Goal: Navigation & Orientation: Go to known website

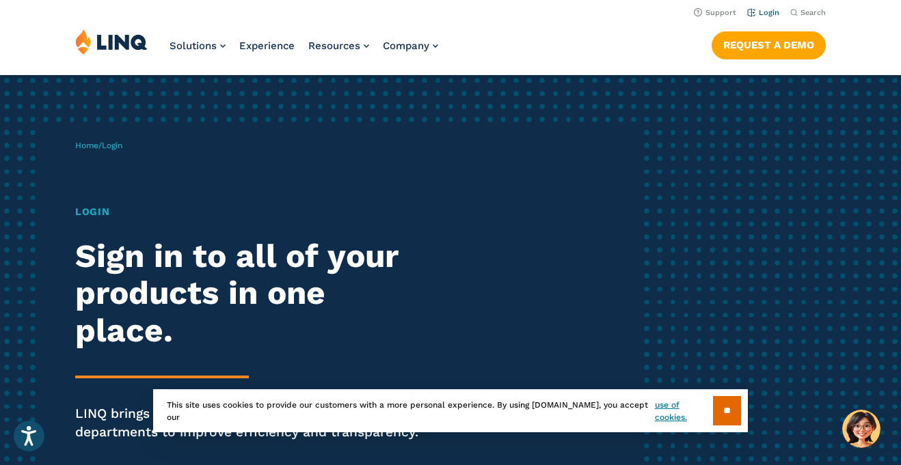
click at [767, 13] on link "Login" at bounding box center [763, 12] width 32 height 9
click at [128, 152] on div "Home / Login Login Sign in to all of your products in one place. LINQ brings to…" at bounding box center [356, 310] width 563 height 374
click at [121, 154] on div "Home / Login Login Sign in to all of your products in one place. LINQ brings to…" at bounding box center [356, 310] width 563 height 374
click at [122, 147] on span "Login" at bounding box center [112, 146] width 21 height 10
click at [107, 155] on div "Home / Login Login Sign in to all of your products in one place. LINQ brings to…" at bounding box center [356, 310] width 563 height 374
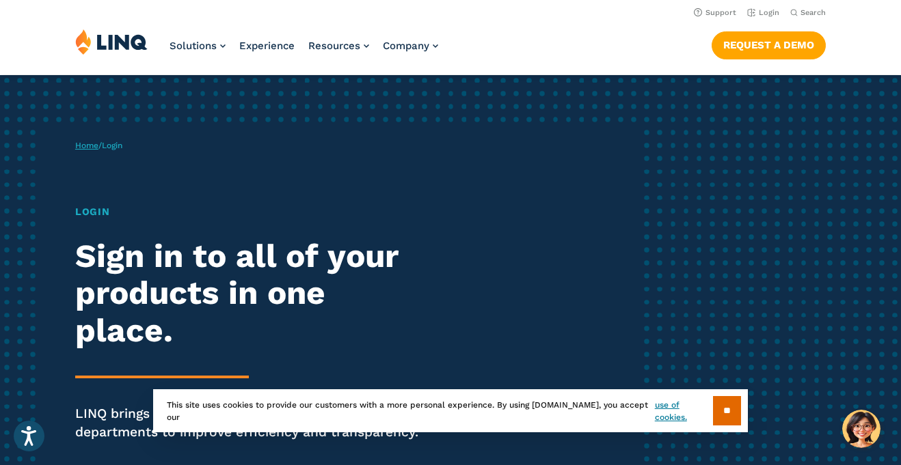
click at [96, 146] on link "Home" at bounding box center [86, 146] width 23 height 10
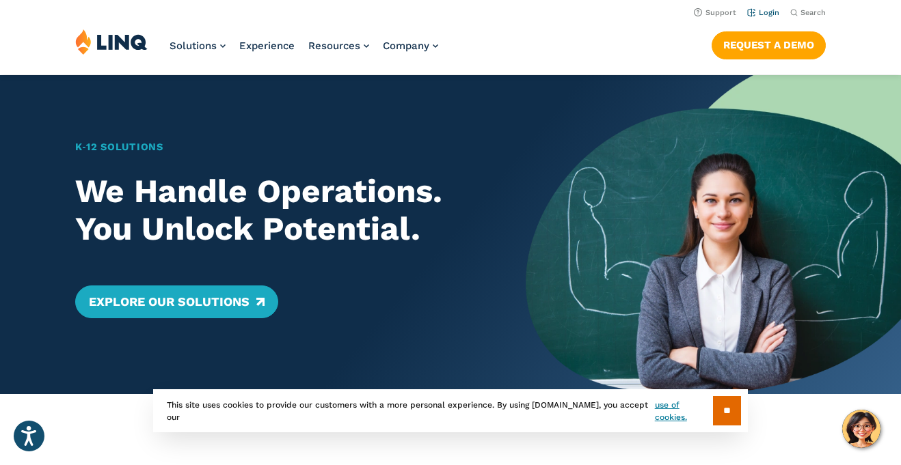
click at [761, 8] on link "Login" at bounding box center [763, 12] width 32 height 9
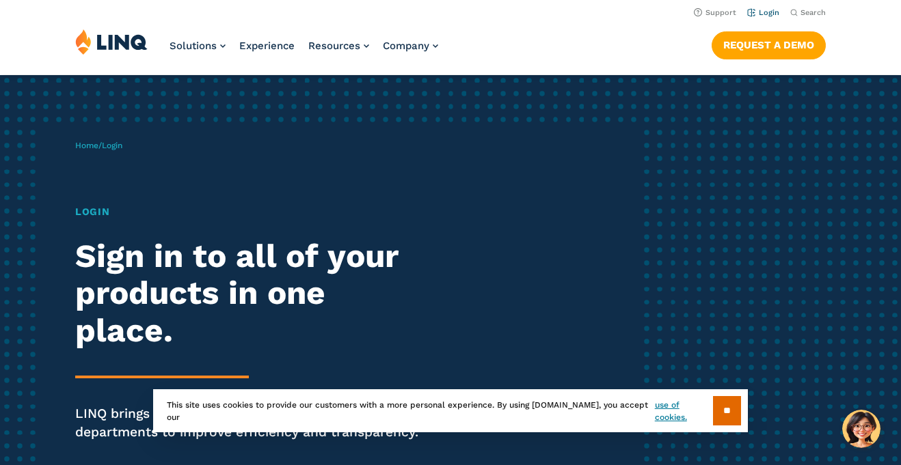
click at [764, 14] on link "Login" at bounding box center [763, 12] width 32 height 9
click at [766, 14] on link "Login" at bounding box center [763, 12] width 32 height 9
click at [740, 414] on input "**" at bounding box center [727, 410] width 28 height 29
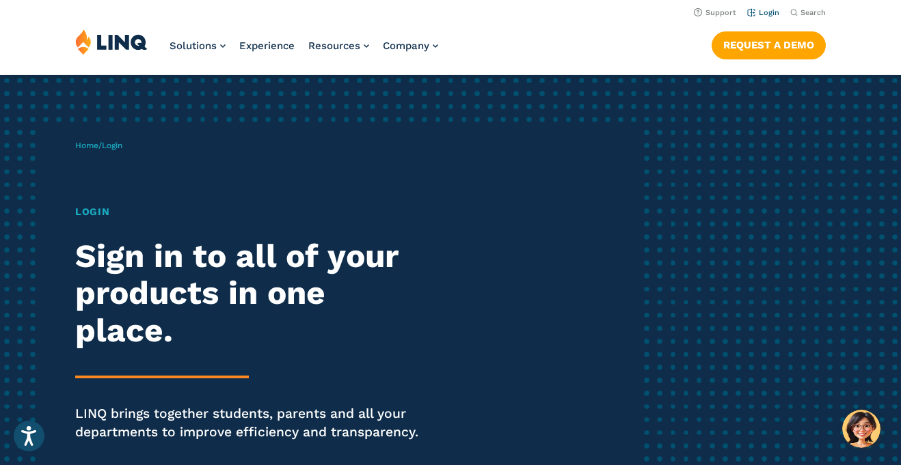
click at [774, 13] on link "Login" at bounding box center [763, 12] width 32 height 9
